Goal: Task Accomplishment & Management: Complete application form

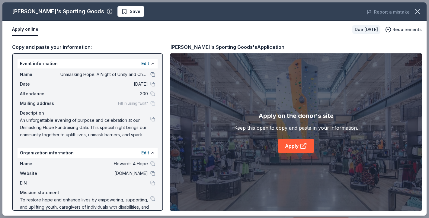
scroll to position [93, 0]
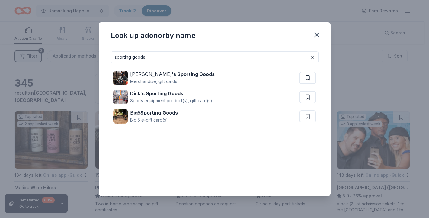
click at [187, 59] on input "sporting goods" at bounding box center [215, 57] width 208 height 12
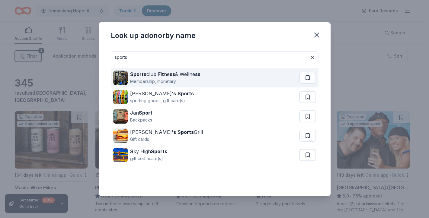
click at [163, 79] on div "Membership, monetary" at bounding box center [165, 81] width 70 height 7
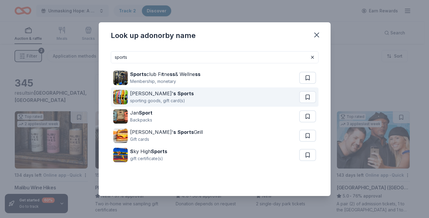
click at [149, 97] on div "sporting goods, gift card(s)" at bounding box center [162, 100] width 64 height 7
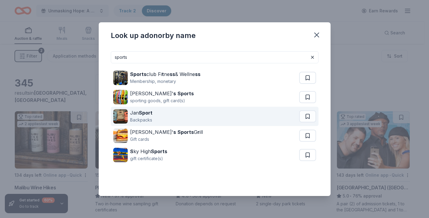
click at [139, 117] on div "Backpacks" at bounding box center [141, 120] width 22 height 7
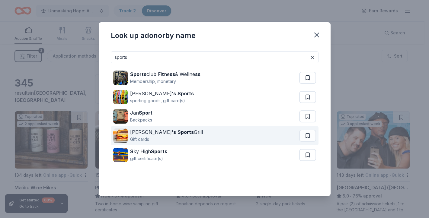
click at [152, 138] on div "Gift cards" at bounding box center [166, 139] width 73 height 7
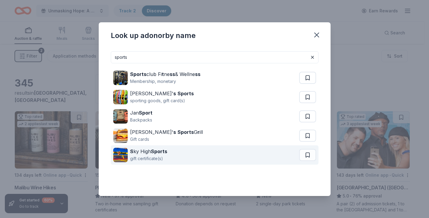
click at [168, 156] on div "S ky High Sports gift certificate(s)" at bounding box center [206, 155] width 186 height 19
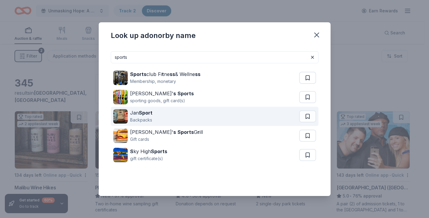
click at [185, 116] on div "Jan Sport Backpacks" at bounding box center [206, 116] width 186 height 19
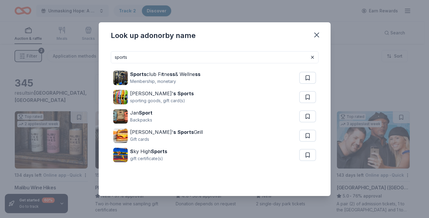
click at [223, 58] on input "sports" at bounding box center [215, 57] width 208 height 12
type input "h"
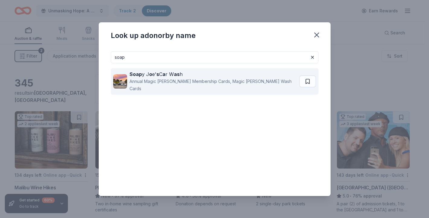
type input "soap"
click at [173, 82] on div "Annual Magic Joe Membership Cards, Magic Joe Wash Cards" at bounding box center [213, 85] width 167 height 14
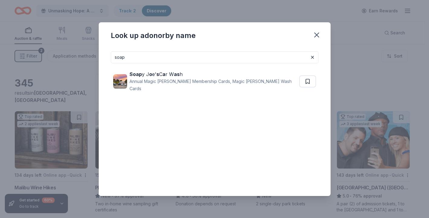
click at [220, 54] on input "soap" at bounding box center [215, 57] width 208 height 12
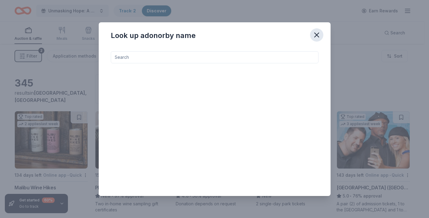
click at [319, 31] on icon "button" at bounding box center [317, 35] width 8 height 8
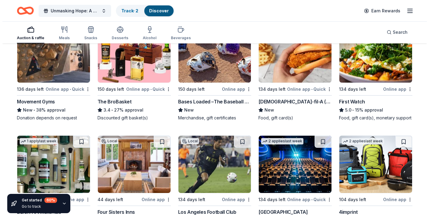
scroll to position [1281, 0]
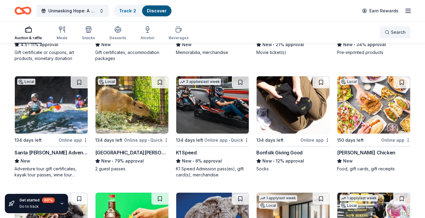
click at [395, 37] on button "Search" at bounding box center [395, 32] width 30 height 12
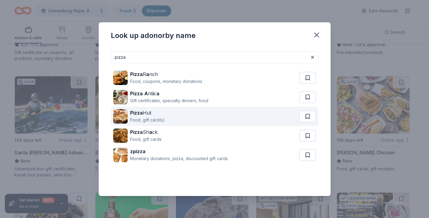
click at [200, 118] on div "Pizza Hut Food, gift card(s)" at bounding box center [206, 116] width 186 height 19
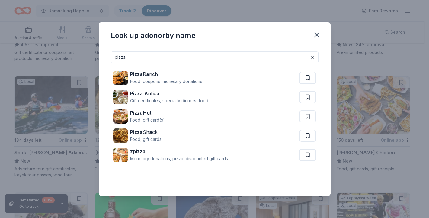
click at [263, 56] on input "pizza" at bounding box center [215, 57] width 208 height 12
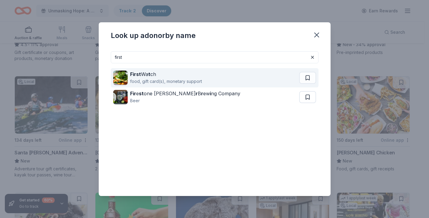
type input "first"
click at [228, 77] on div "First Wa t ch food, gift card(s), monetary support" at bounding box center [206, 77] width 186 height 19
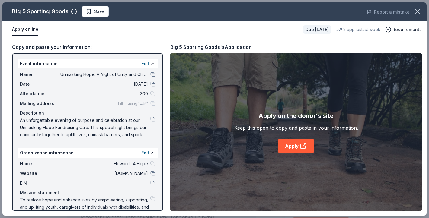
scroll to position [79, 0]
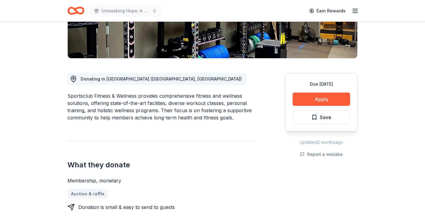
scroll to position [153, 0]
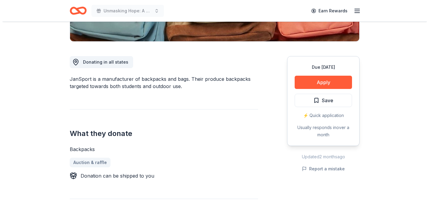
scroll to position [152, 0]
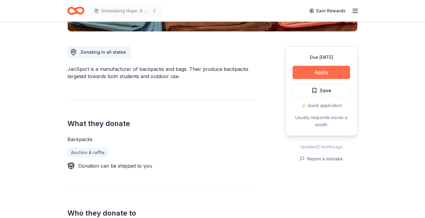
click at [311, 74] on button "Apply" at bounding box center [320, 72] width 57 height 13
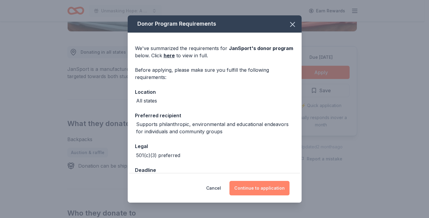
click at [258, 192] on button "Continue to application" at bounding box center [259, 188] width 60 height 14
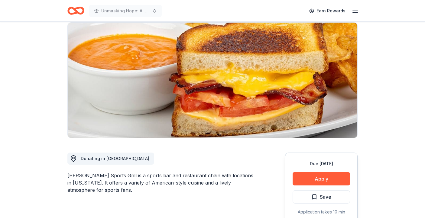
scroll to position [81, 0]
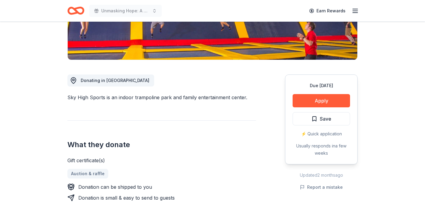
scroll to position [101, 0]
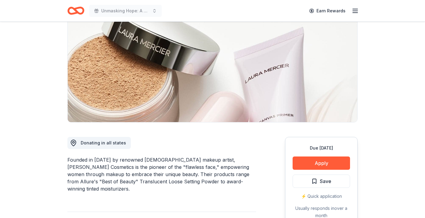
scroll to position [64, 0]
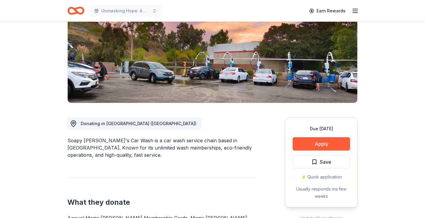
scroll to position [93, 0]
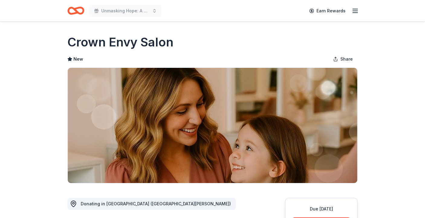
click at [353, 15] on div "Earn Rewards" at bounding box center [331, 11] width 53 height 14
click at [354, 10] on icon "button" at bounding box center [354, 10] width 7 height 7
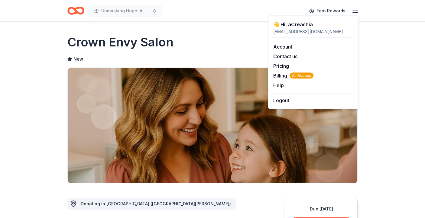
click at [227, 50] on div "Crown Envy Salon" at bounding box center [212, 42] width 290 height 17
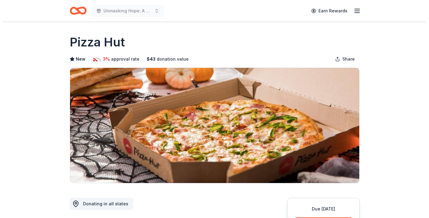
scroll to position [138, 0]
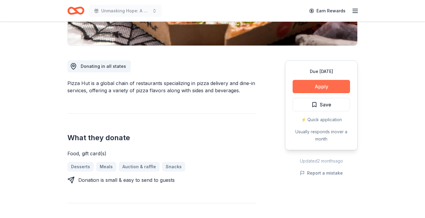
click at [308, 91] on button "Apply" at bounding box center [320, 86] width 57 height 13
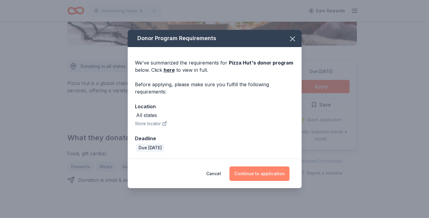
click at [242, 171] on button "Continue to application" at bounding box center [259, 174] width 60 height 14
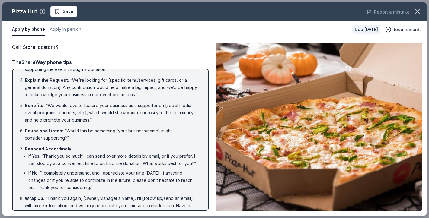
scroll to position [92, 0]
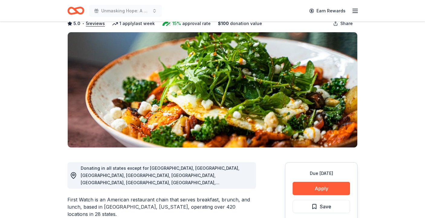
scroll to position [29, 0]
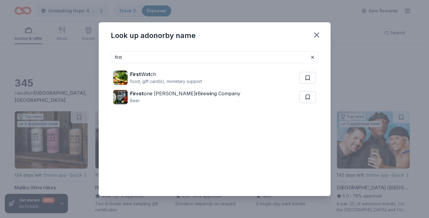
scroll to position [1281, 0]
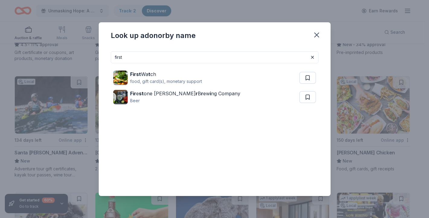
click at [210, 58] on input "first" at bounding box center [215, 57] width 208 height 12
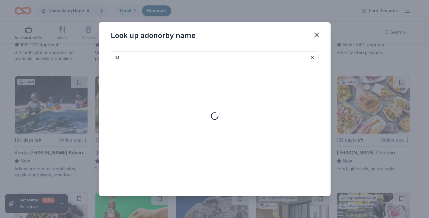
type input "n"
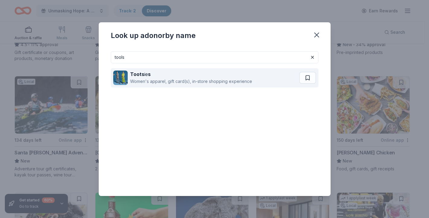
type input "tools"
click at [159, 82] on div "Women's apparel, gift card(s), in-store shopping experience" at bounding box center [191, 81] width 122 height 7
